Goal: Task Accomplishment & Management: Manage account settings

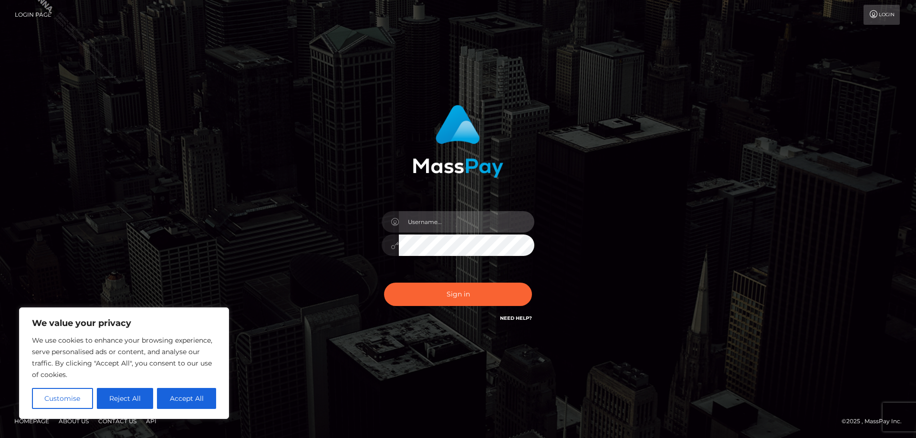
click at [428, 216] on input "text" at bounding box center [466, 221] width 135 height 21
type input "Jose.Silversocial"
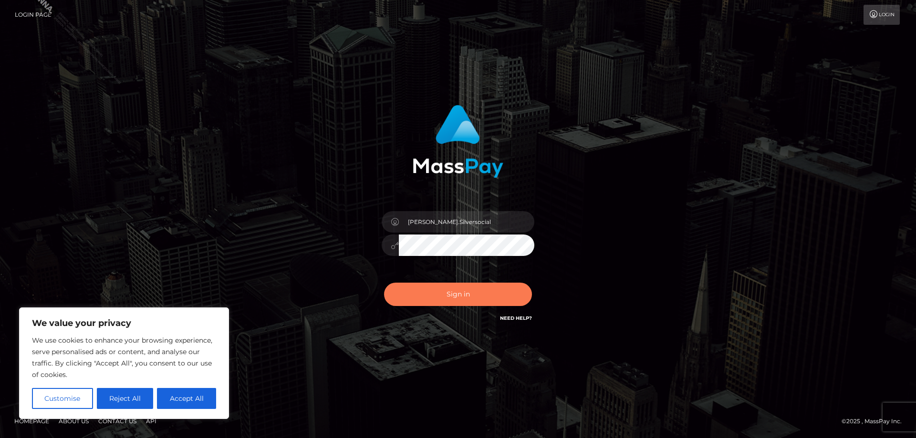
click at [486, 294] on button "Sign in" at bounding box center [458, 294] width 148 height 23
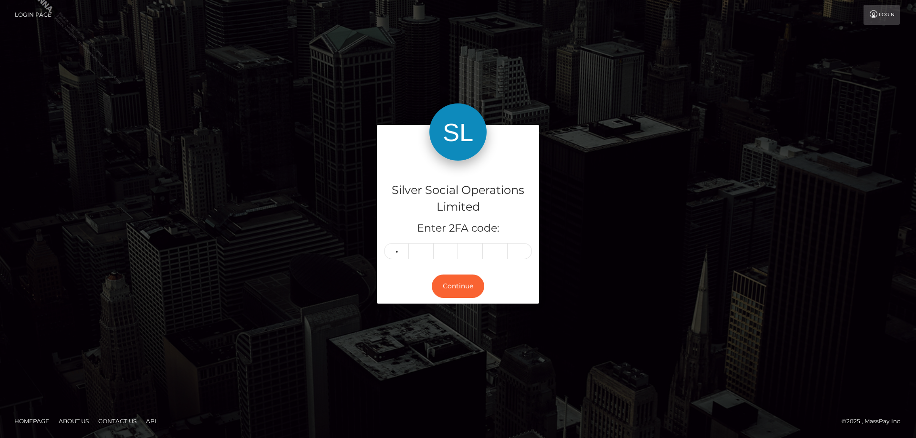
type input "4"
type input "7"
type input "2"
type input "3"
type input "9"
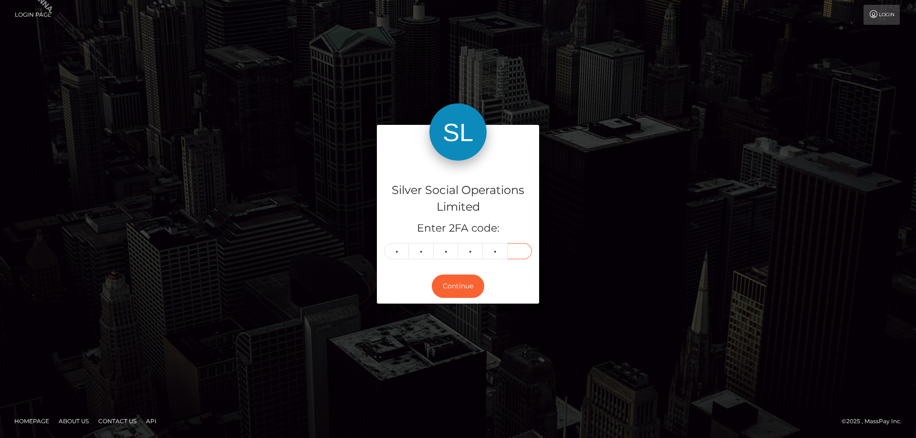
type input "7"
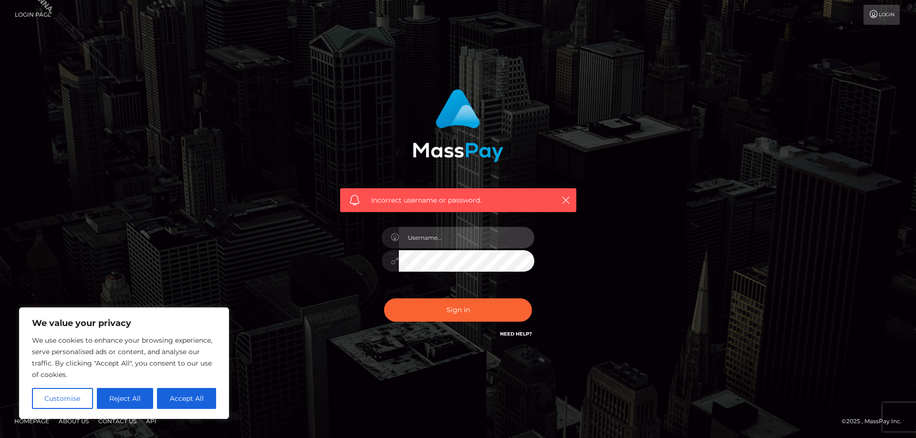
click at [443, 241] on input "text" at bounding box center [466, 237] width 135 height 21
type input "Jose.Silversocial"
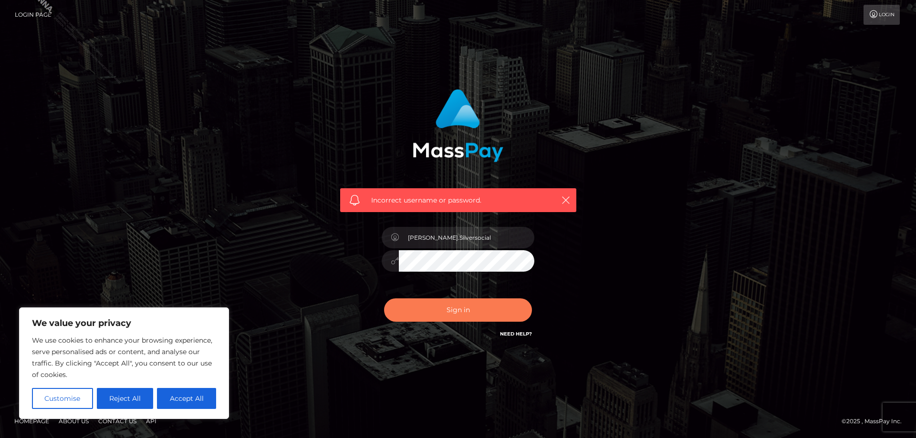
click at [452, 314] on button "Sign in" at bounding box center [458, 310] width 148 height 23
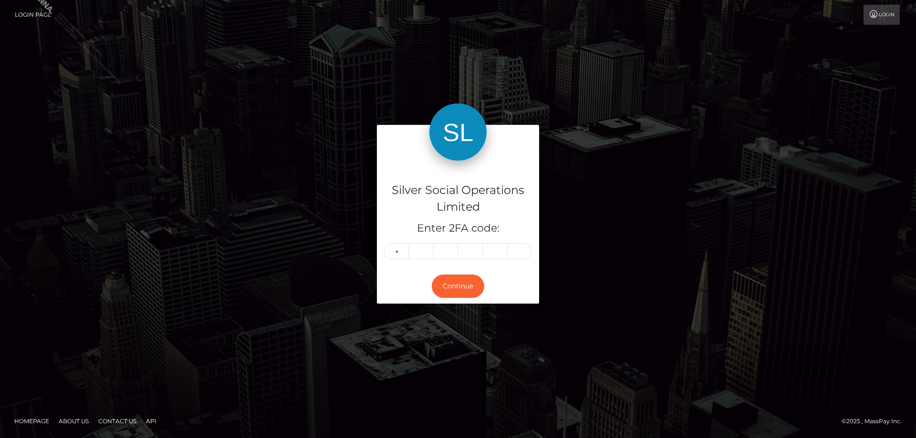
type input "8"
type input "0"
type input "7"
type input "4"
type input "3"
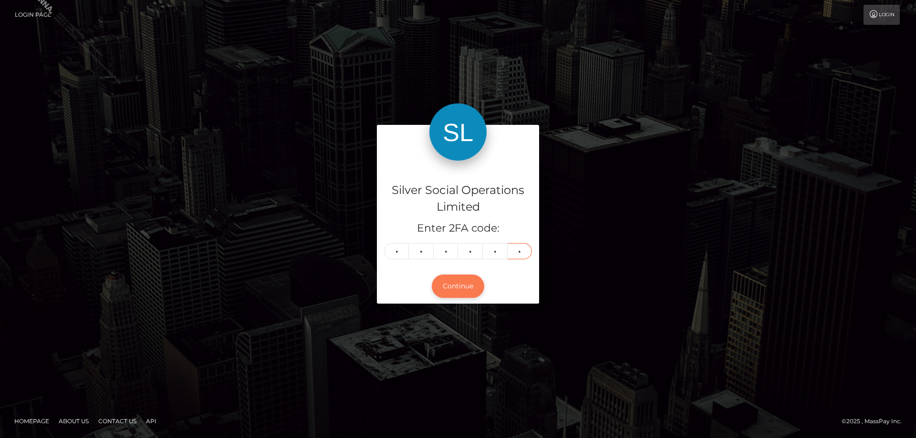
type input "7"
click at [454, 287] on button "Continue" at bounding box center [458, 286] width 52 height 23
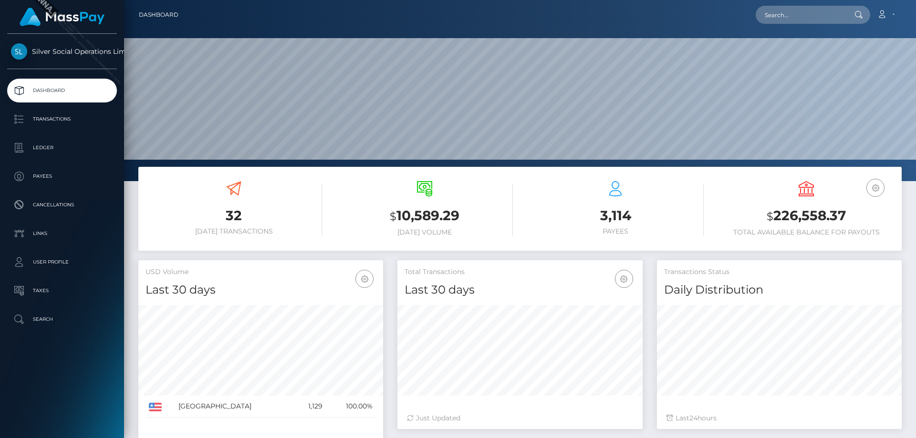
scroll to position [169, 245]
drag, startPoint x: 844, startPoint y: 215, endPoint x: 741, endPoint y: 215, distance: 103.5
click at [741, 215] on h3 "$ 226,558.37" at bounding box center [806, 216] width 176 height 20
copy h3 "$ 226,558.37"
